Goal: Information Seeking & Learning: Learn about a topic

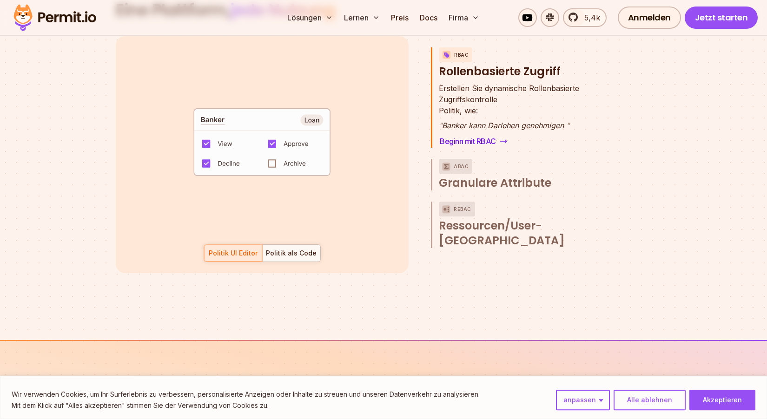
scroll to position [1410, 0]
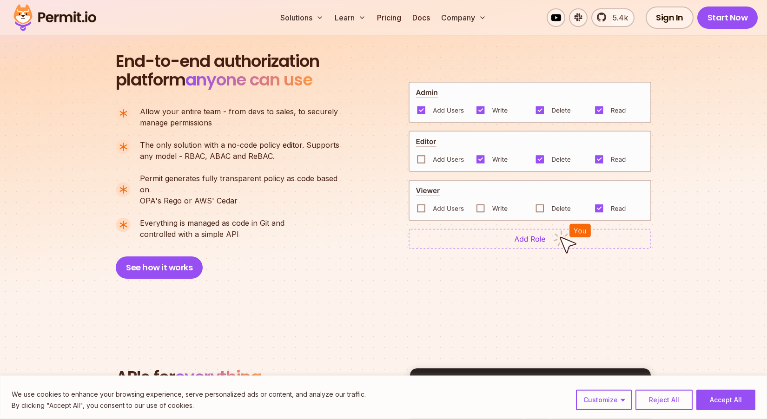
scroll to position [641, 0]
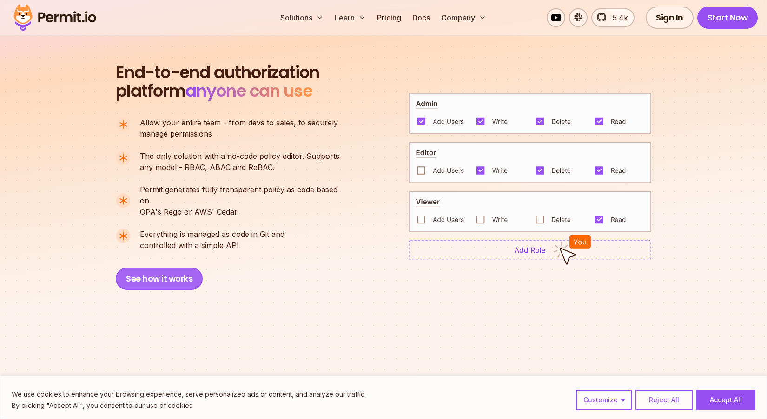
click at [158, 268] on button "See how it works" at bounding box center [159, 279] width 87 height 22
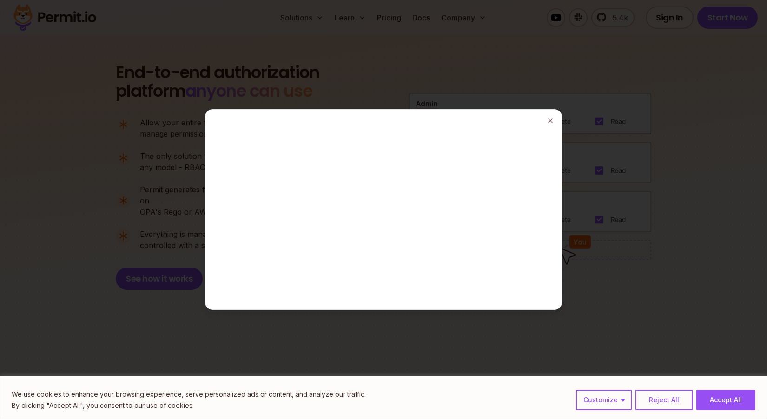
click at [328, 195] on div at bounding box center [383, 209] width 348 height 192
click at [550, 120] on line "button" at bounding box center [550, 121] width 4 height 4
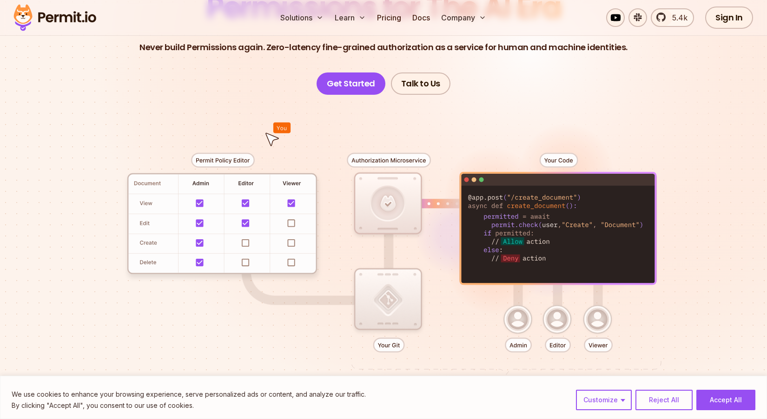
scroll to position [0, 0]
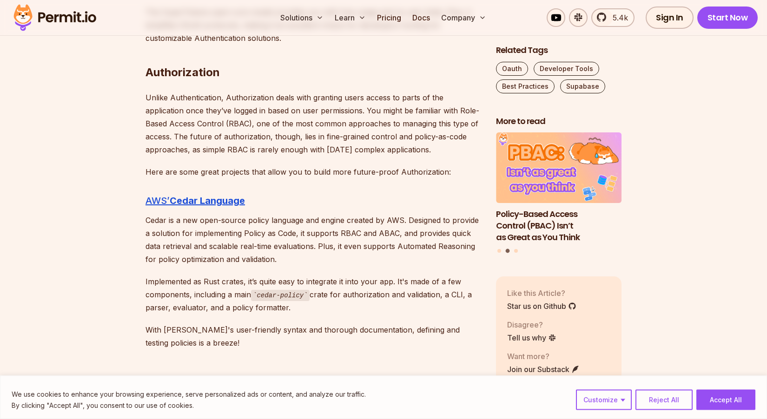
scroll to position [1987, 0]
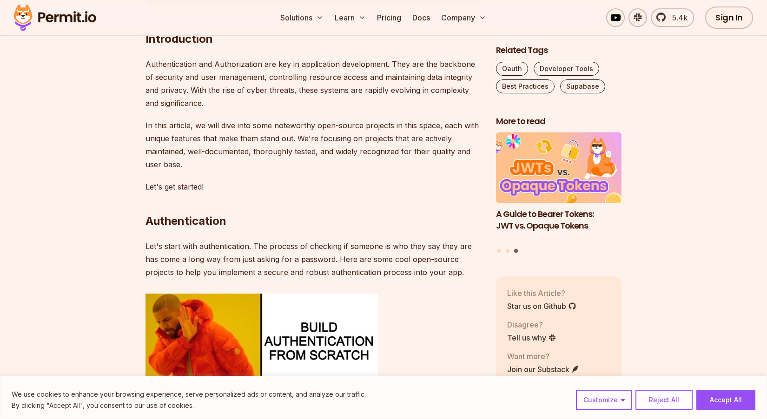
scroll to position [0, 0]
